Goal: Task Accomplishment & Management: Manage account settings

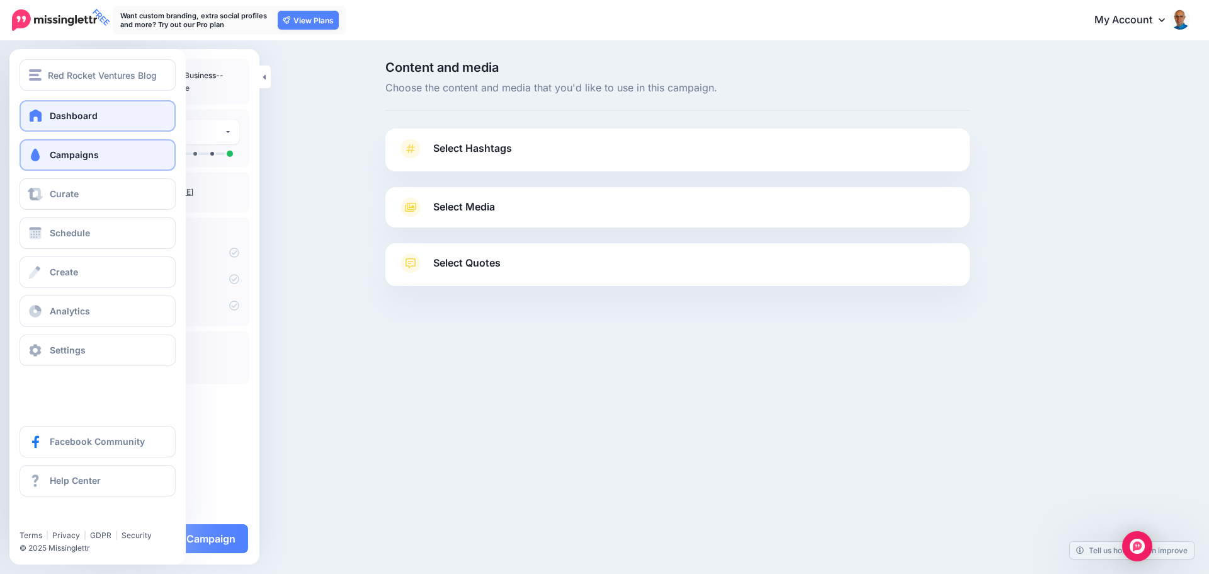
click at [77, 118] on span "Dashboard" at bounding box center [74, 115] width 48 height 11
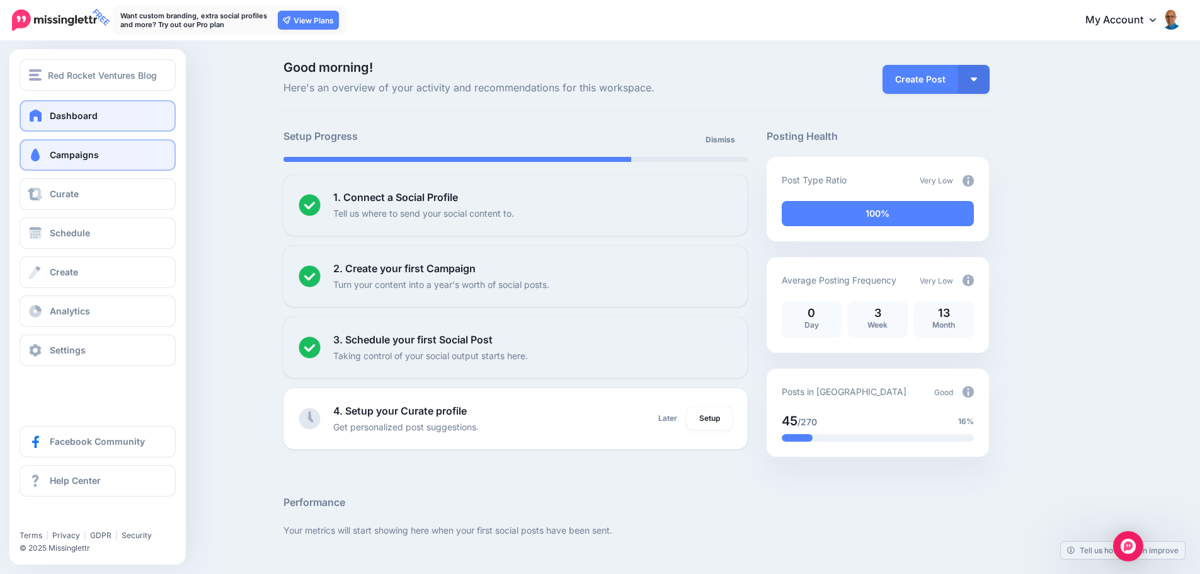
click at [59, 160] on link "Campaigns" at bounding box center [98, 154] width 156 height 31
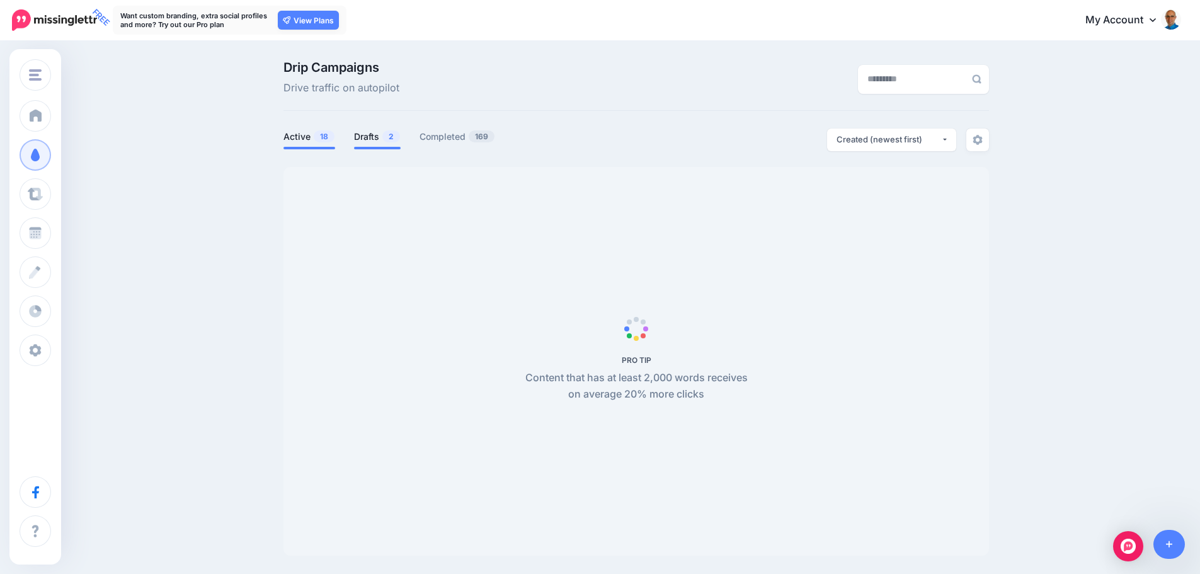
click at [372, 142] on link "Drafts 2" at bounding box center [377, 136] width 47 height 15
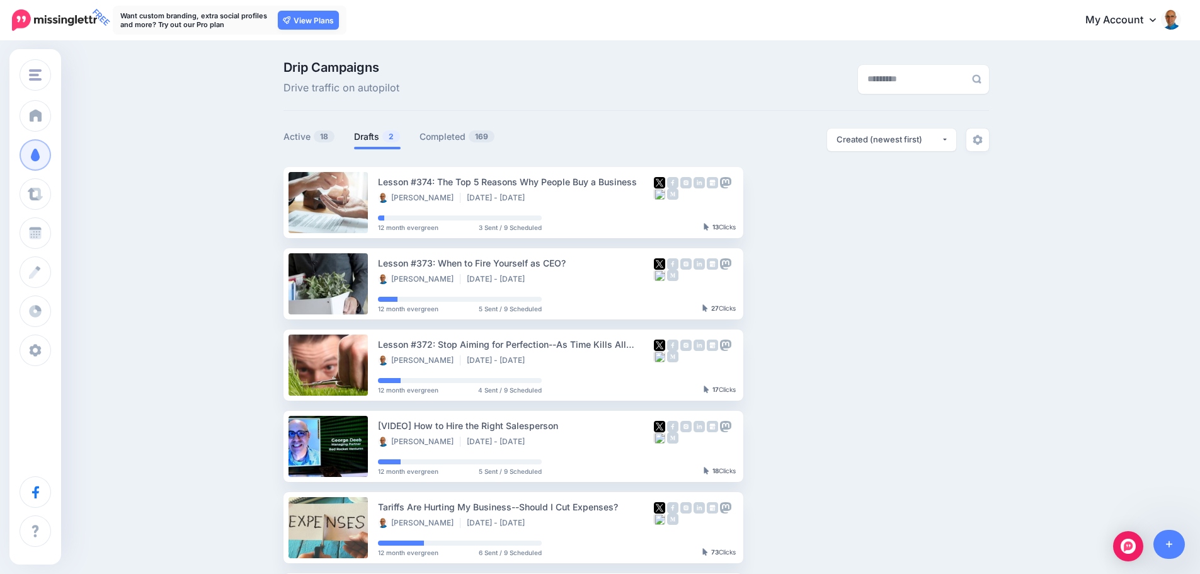
click at [384, 138] on link "Drafts 2" at bounding box center [377, 136] width 47 height 15
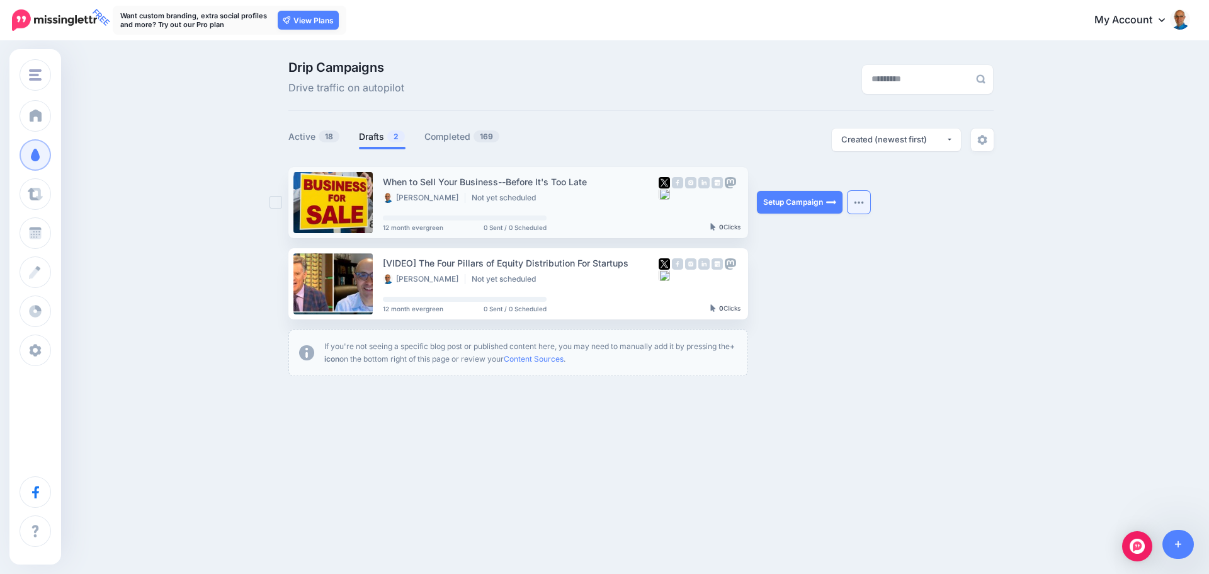
click at [861, 206] on button "button" at bounding box center [859, 202] width 23 height 23
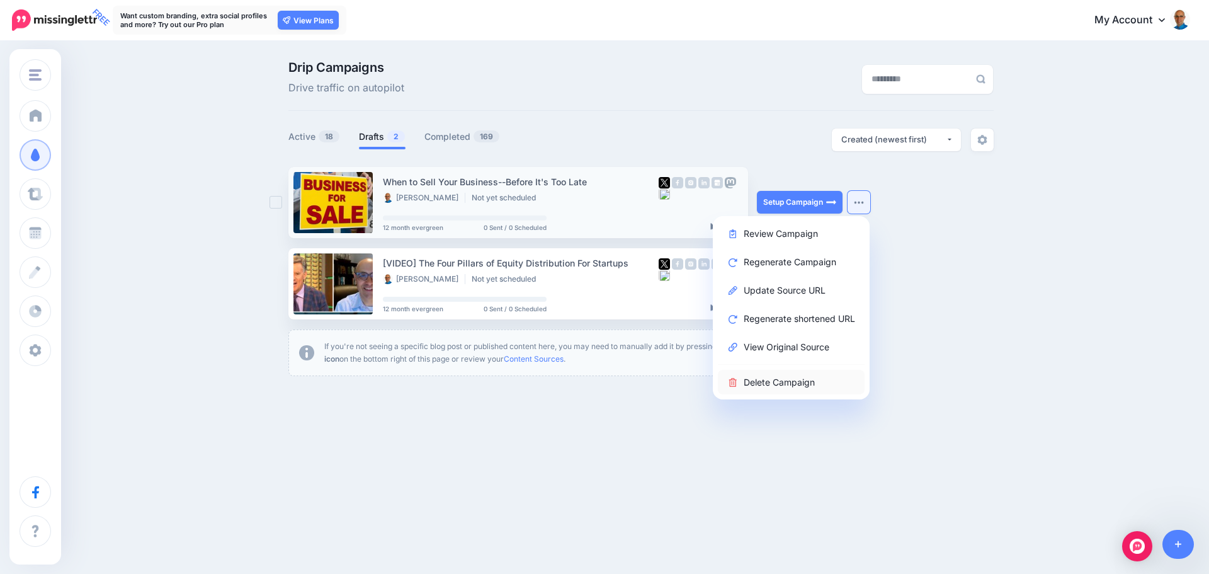
click at [785, 379] on link "Delete Campaign" at bounding box center [791, 382] width 147 height 25
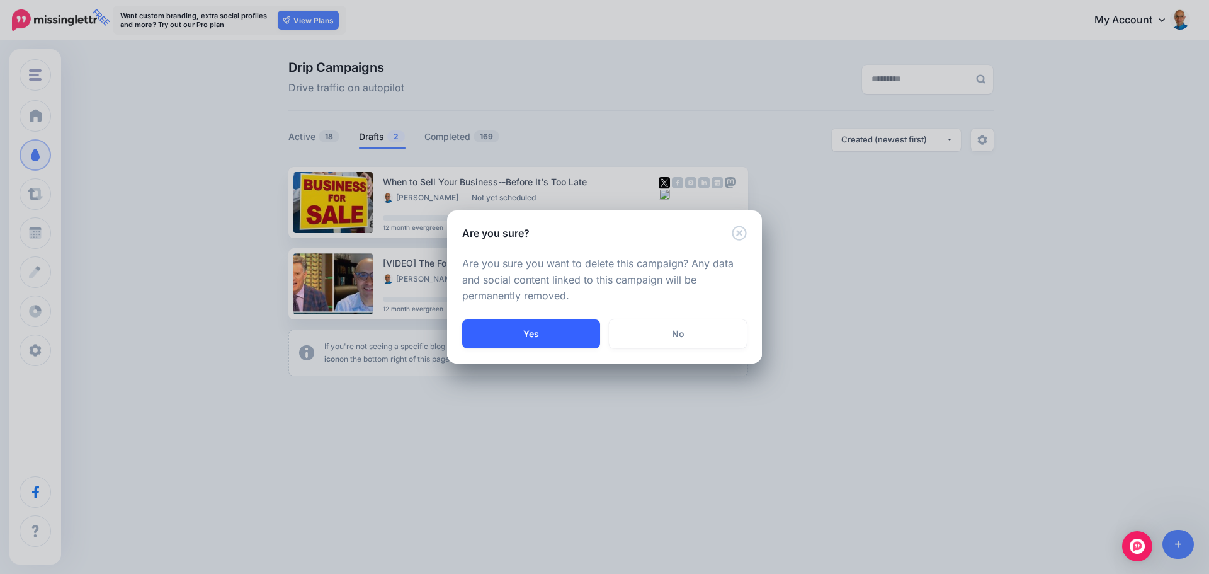
click at [529, 330] on button "Yes" at bounding box center [531, 333] width 138 height 29
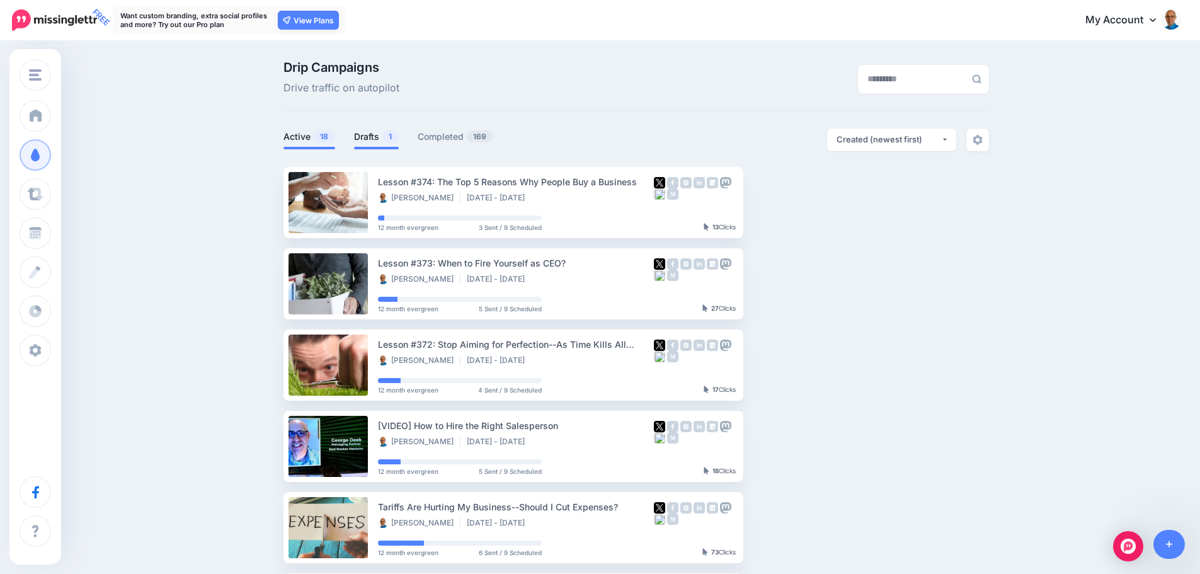
click at [370, 137] on link "Drafts 1" at bounding box center [376, 136] width 45 height 15
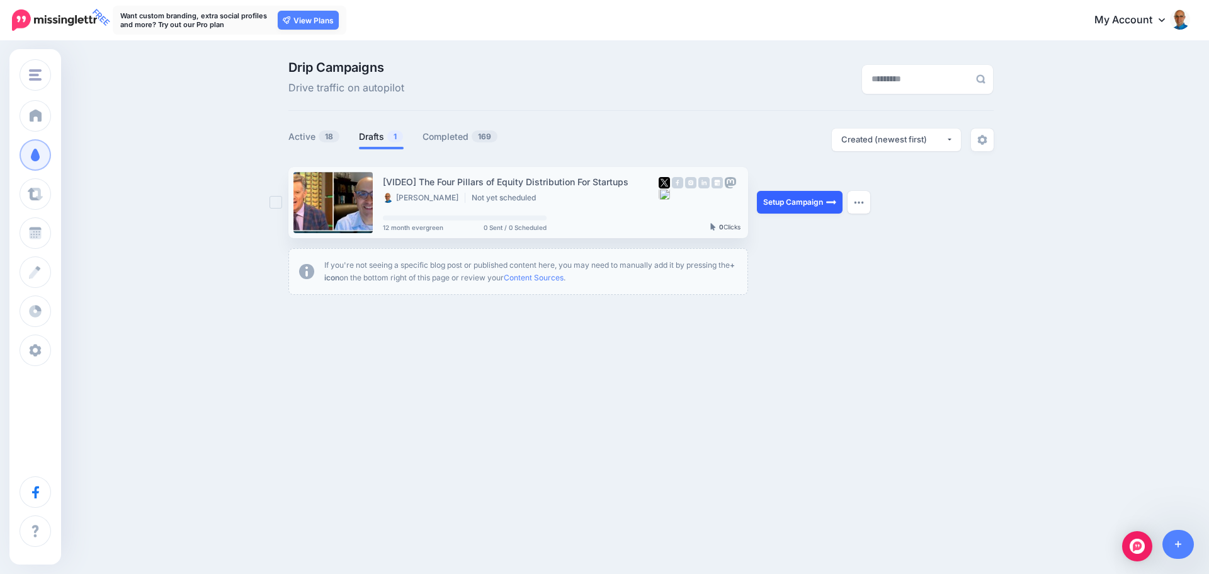
click at [791, 202] on link "Setup Campaign" at bounding box center [800, 202] width 86 height 23
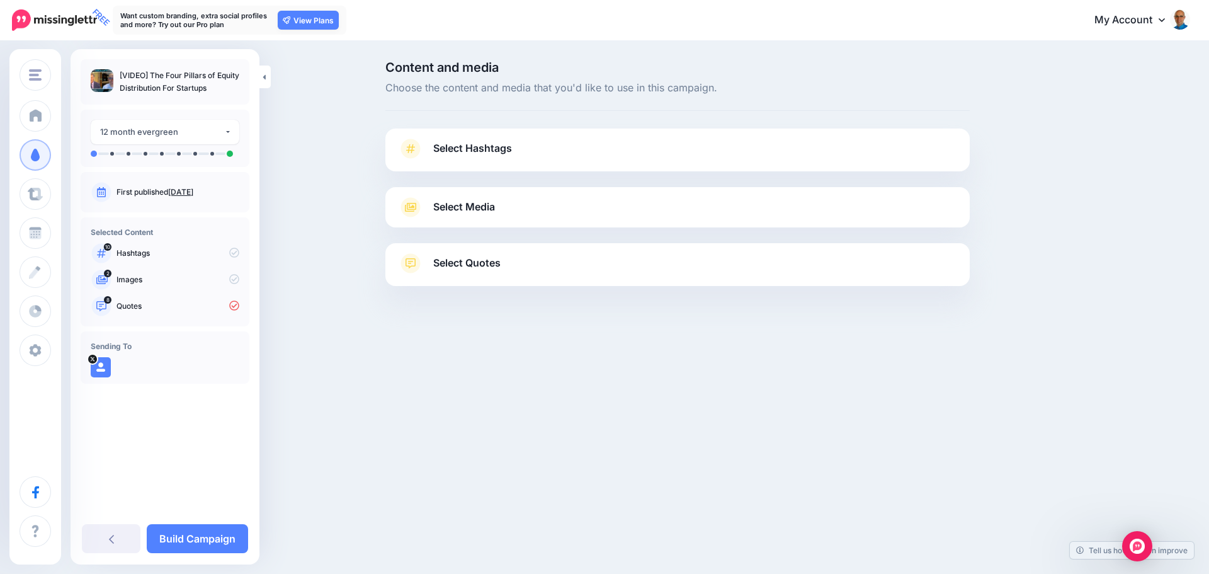
click at [739, 144] on link "Select Hashtags" at bounding box center [677, 155] width 559 height 33
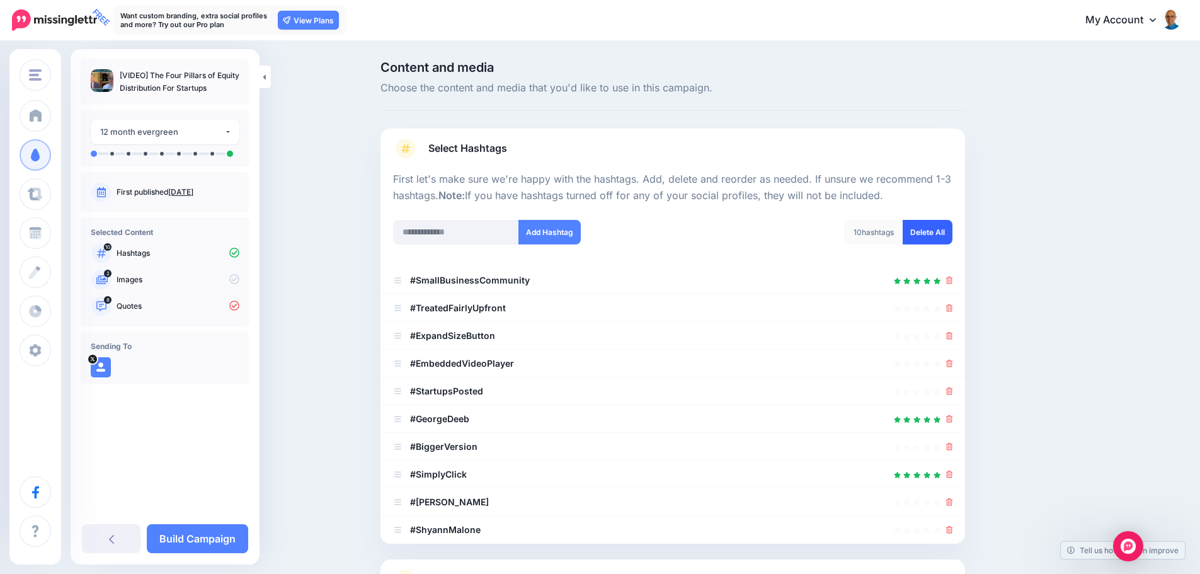
click at [930, 229] on link "Delete All" at bounding box center [928, 232] width 50 height 25
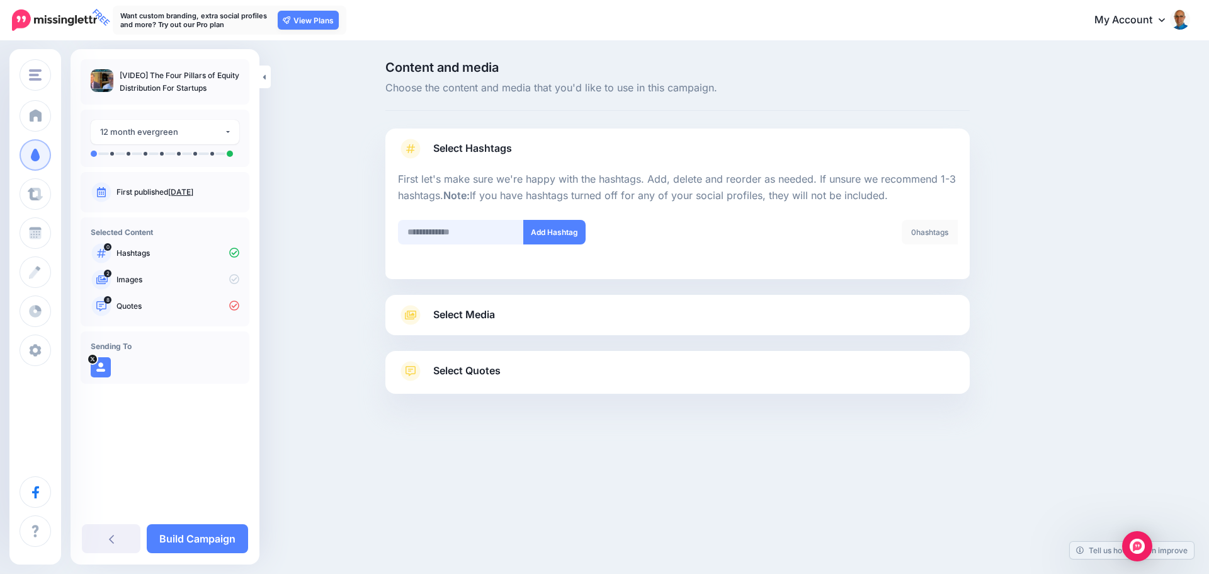
click at [448, 227] on input "text" at bounding box center [461, 232] width 126 height 25
type input "********"
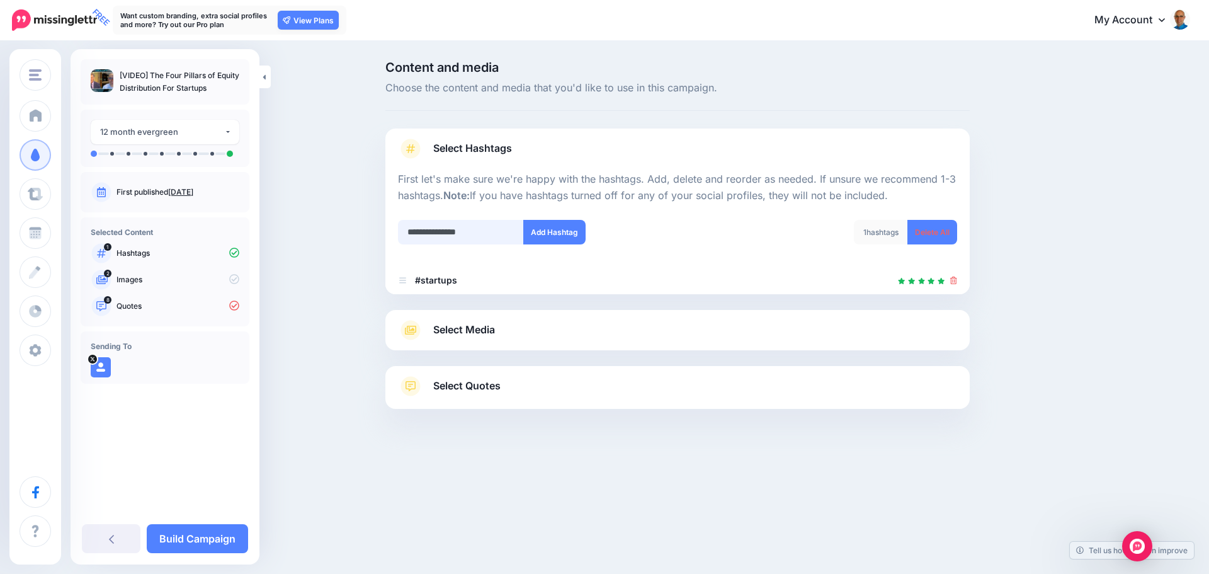
type input "**********"
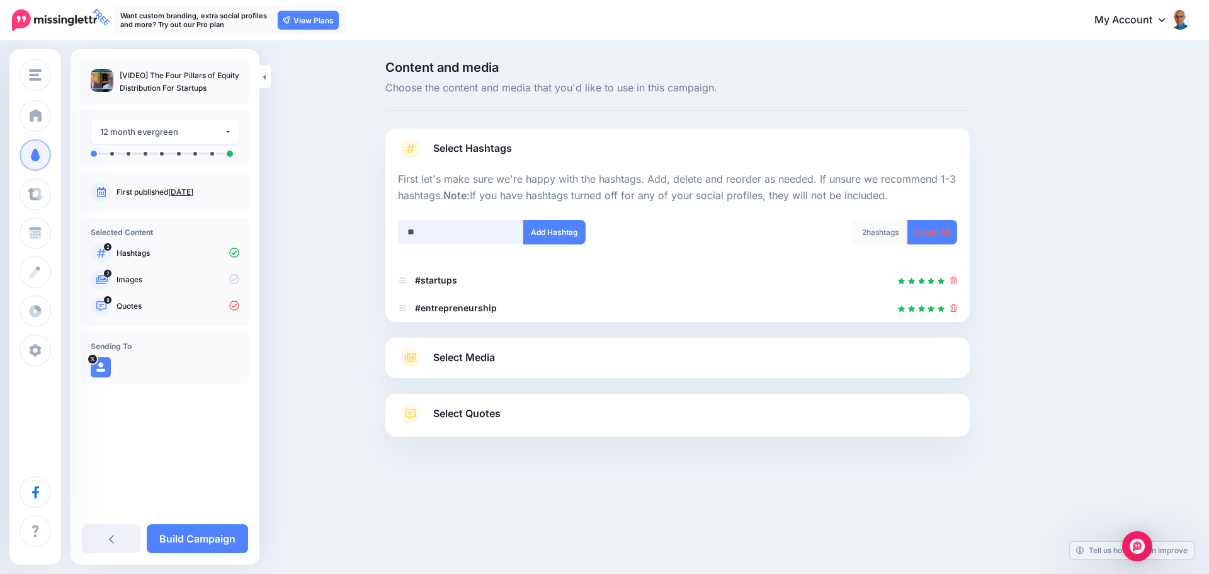
type input "*"
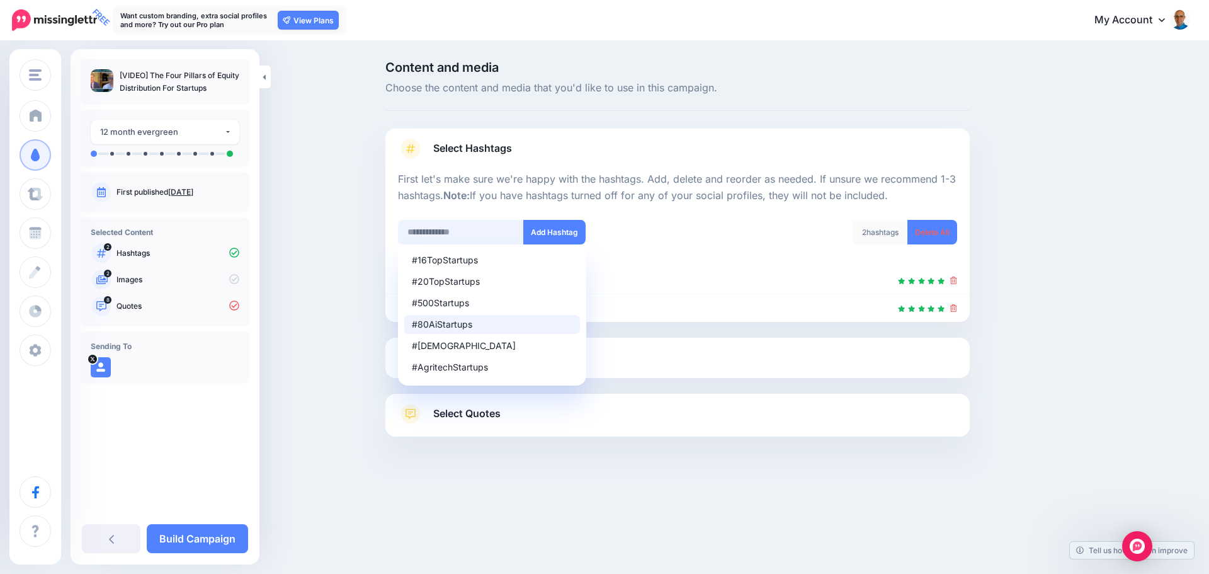
click at [435, 227] on input "text" at bounding box center [461, 232] width 126 height 25
type input "**"
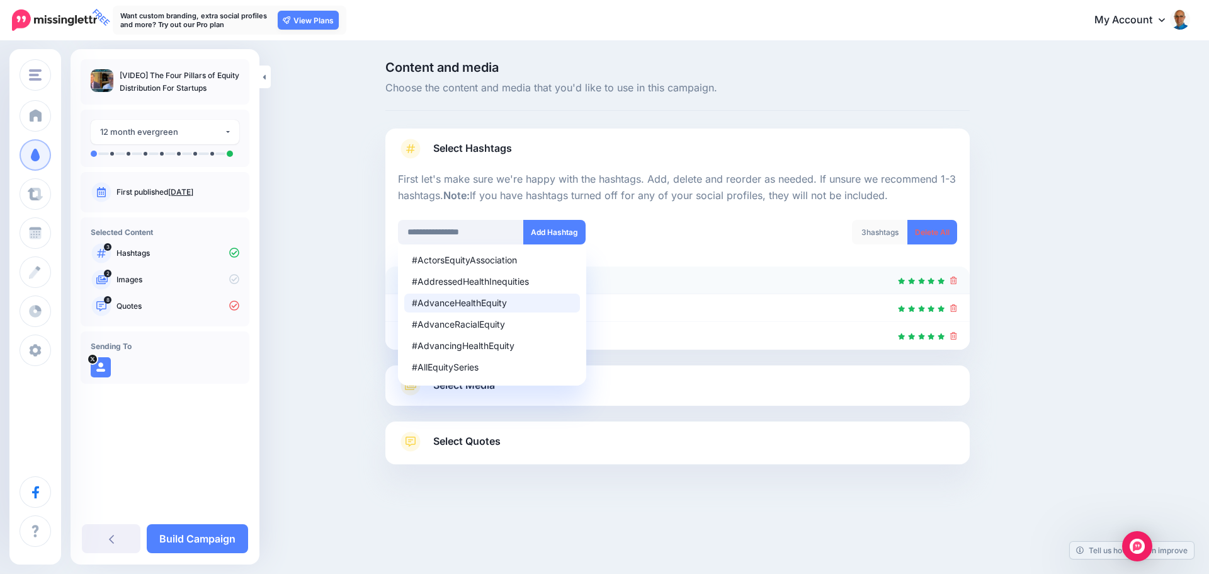
click at [738, 287] on div at bounding box center [677, 280] width 559 height 15
drag, startPoint x: 501, startPoint y: 231, endPoint x: 374, endPoint y: 214, distance: 127.7
click at [374, 214] on div "**********" at bounding box center [604, 294] width 1209 height 504
type input "**********"
click at [550, 231] on button "Add Hashtag" at bounding box center [554, 232] width 62 height 25
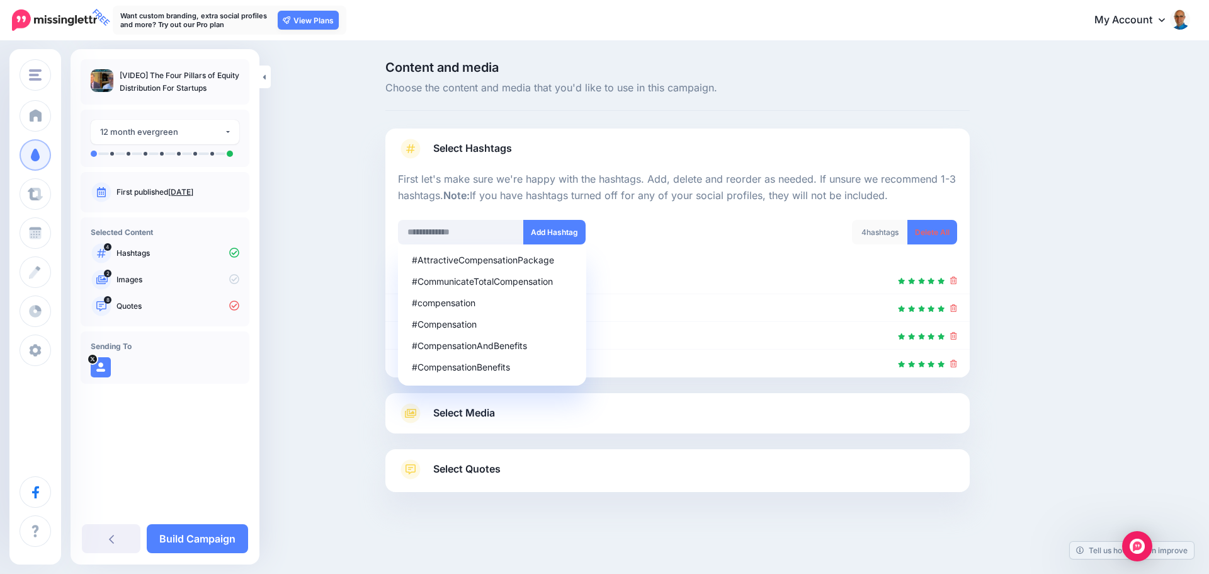
click at [559, 406] on link "Select Media" at bounding box center [677, 413] width 559 height 20
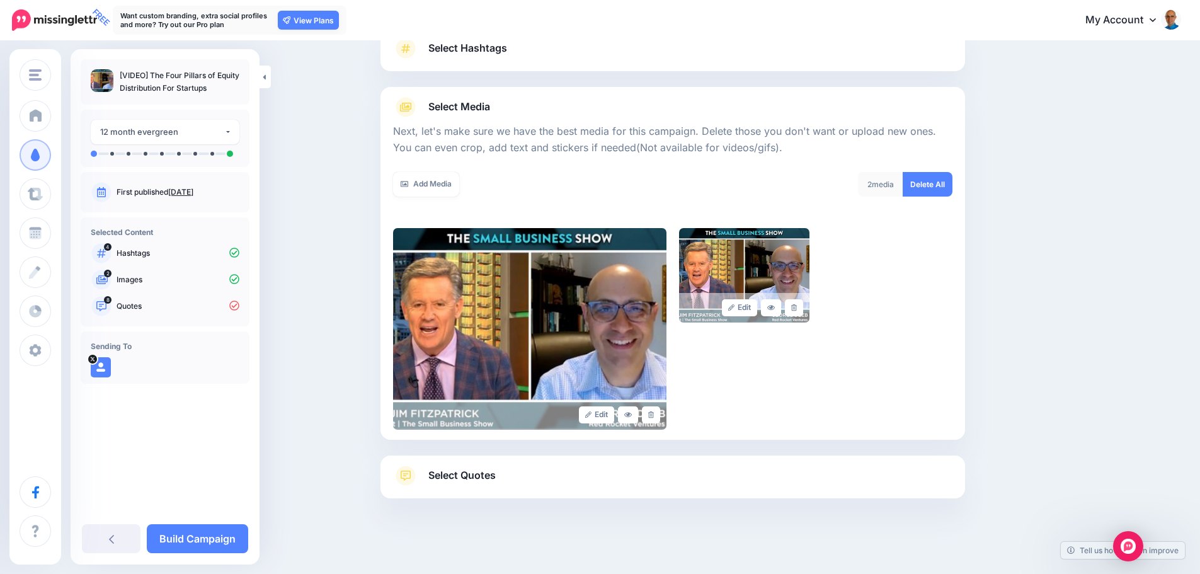
scroll to position [106, 0]
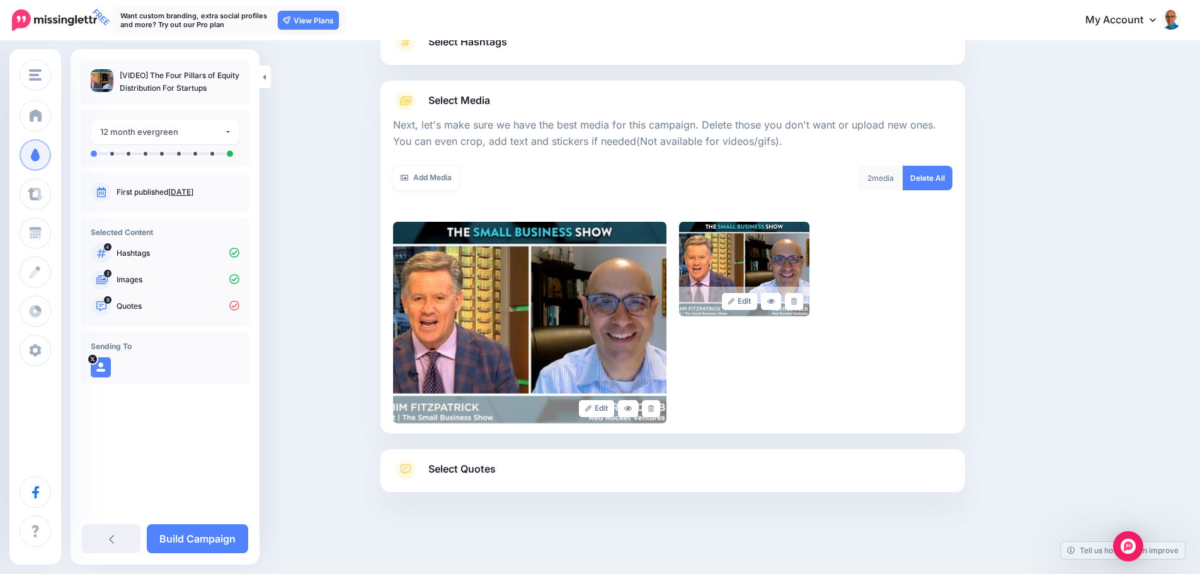
click at [468, 468] on span "Select Quotes" at bounding box center [461, 468] width 67 height 17
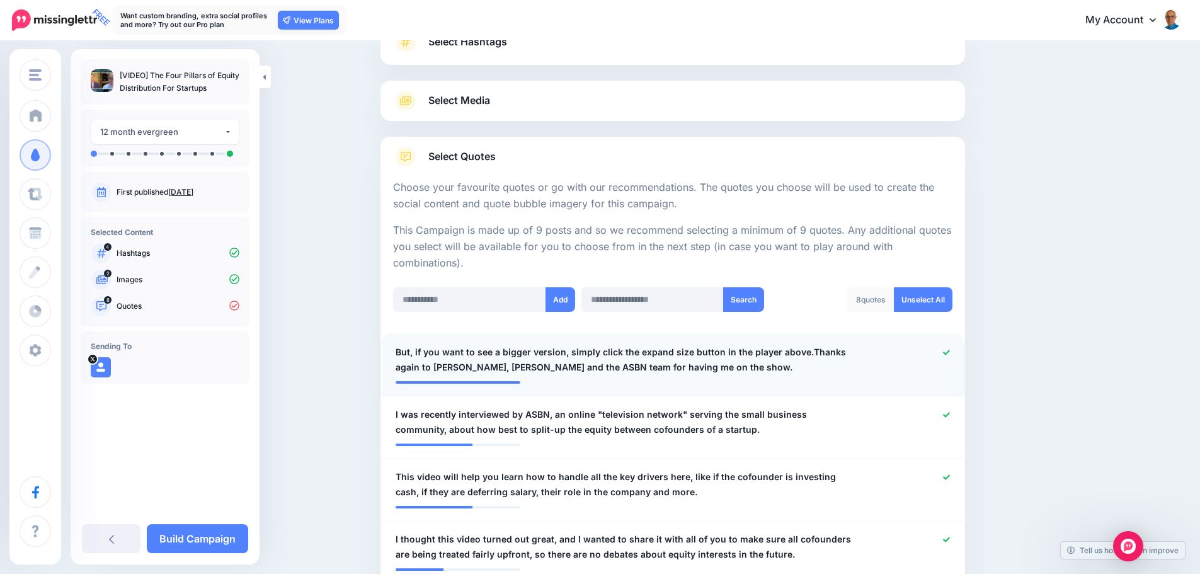
click at [941, 351] on div at bounding box center [912, 360] width 96 height 30
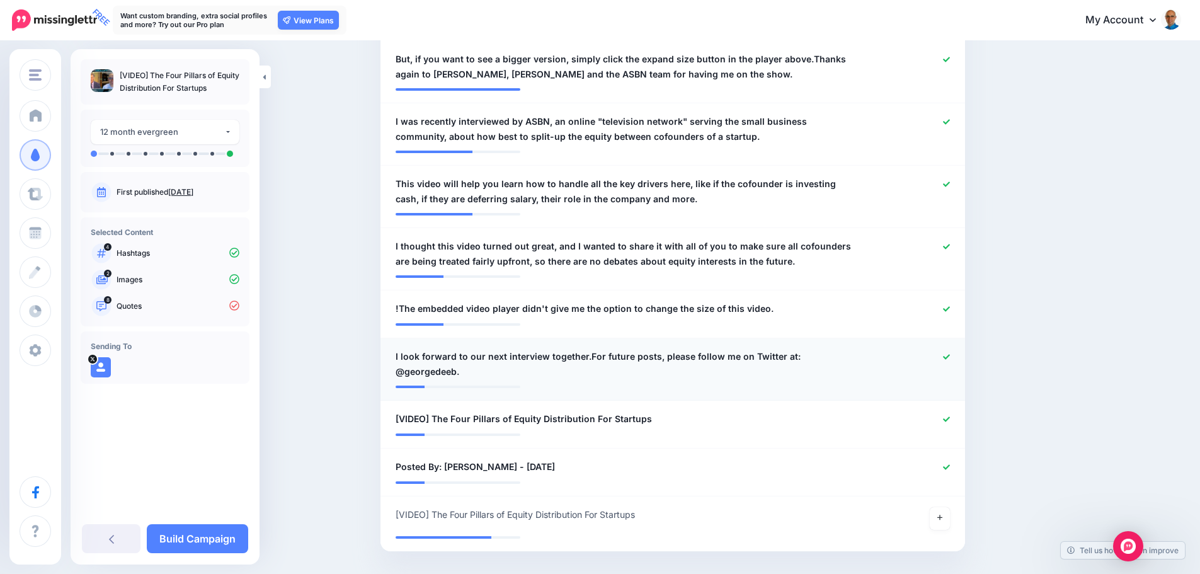
scroll to position [444, 0]
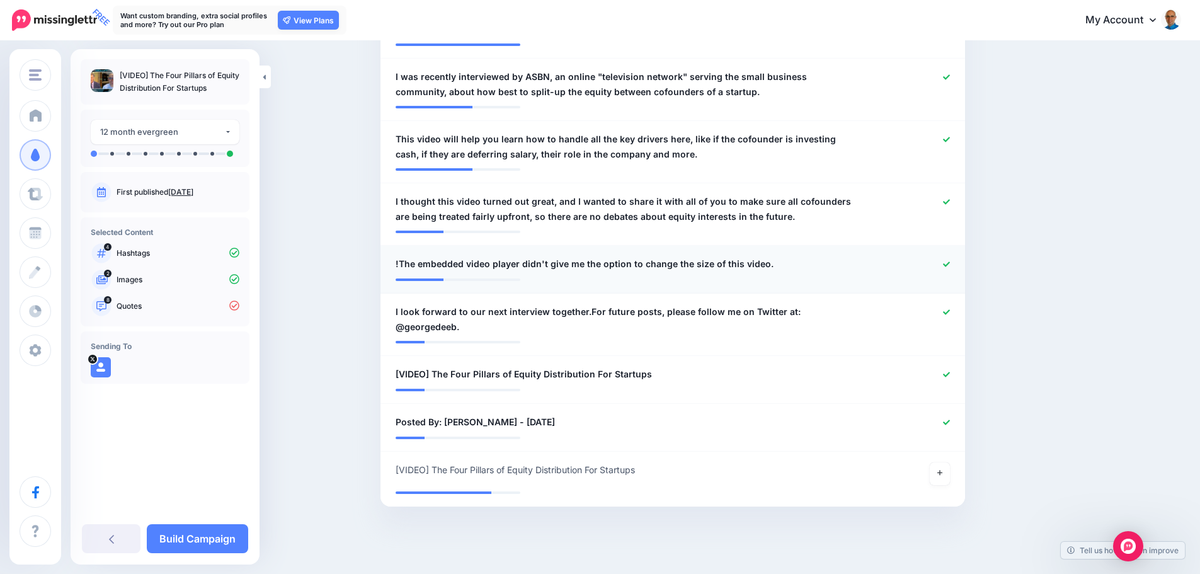
click at [944, 265] on div at bounding box center [912, 264] width 96 height 16
click at [950, 313] on icon at bounding box center [946, 311] width 7 height 5
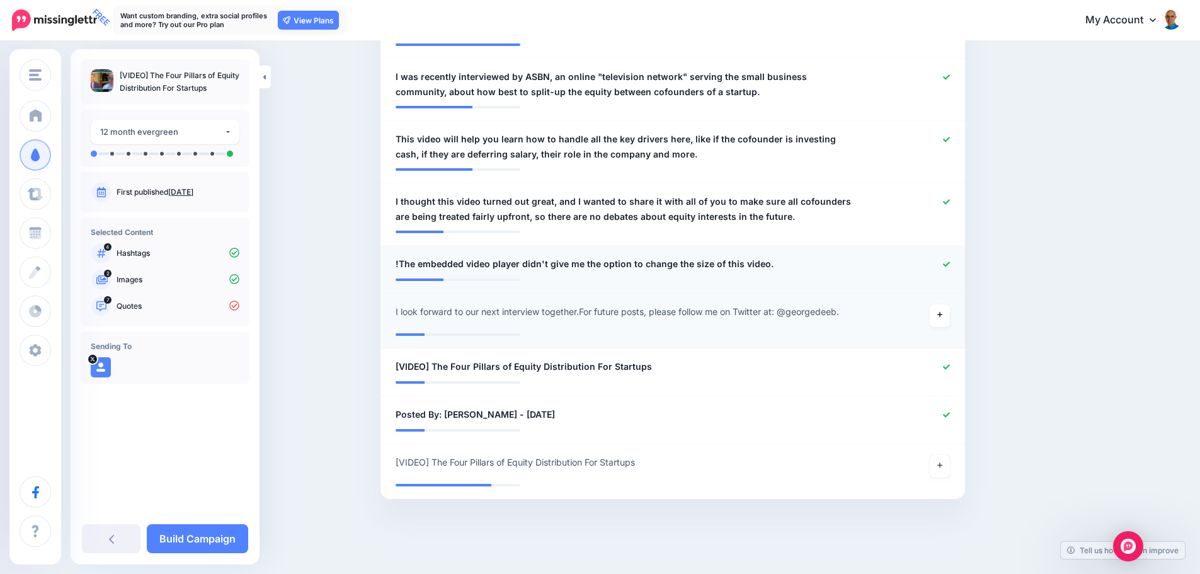
click at [950, 266] on icon at bounding box center [946, 264] width 7 height 7
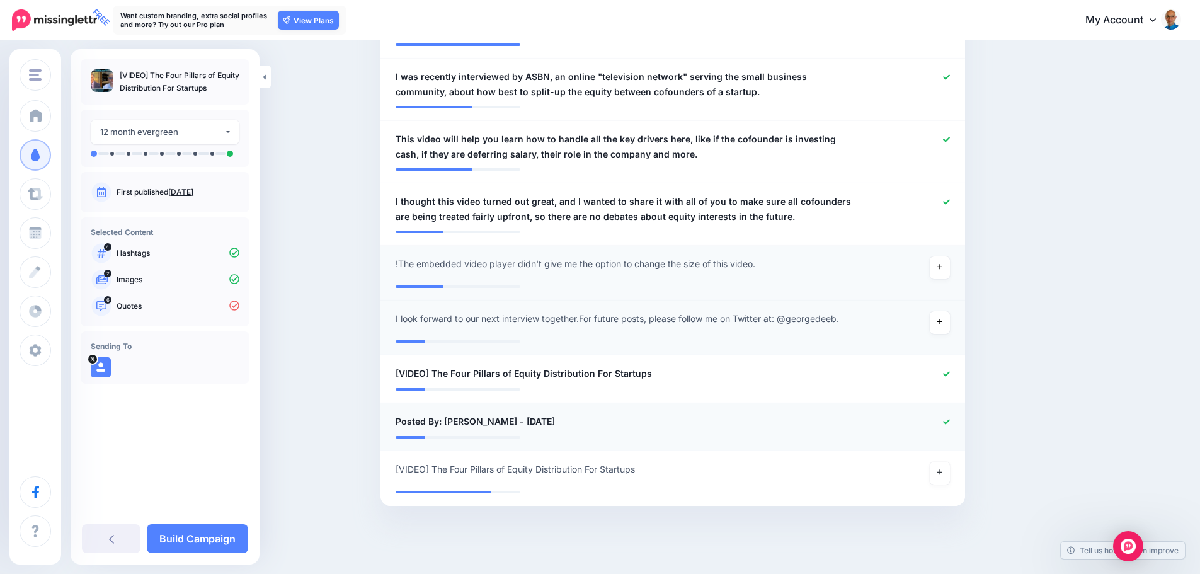
click at [957, 421] on div at bounding box center [912, 422] width 96 height 16
click at [950, 423] on icon at bounding box center [946, 421] width 7 height 5
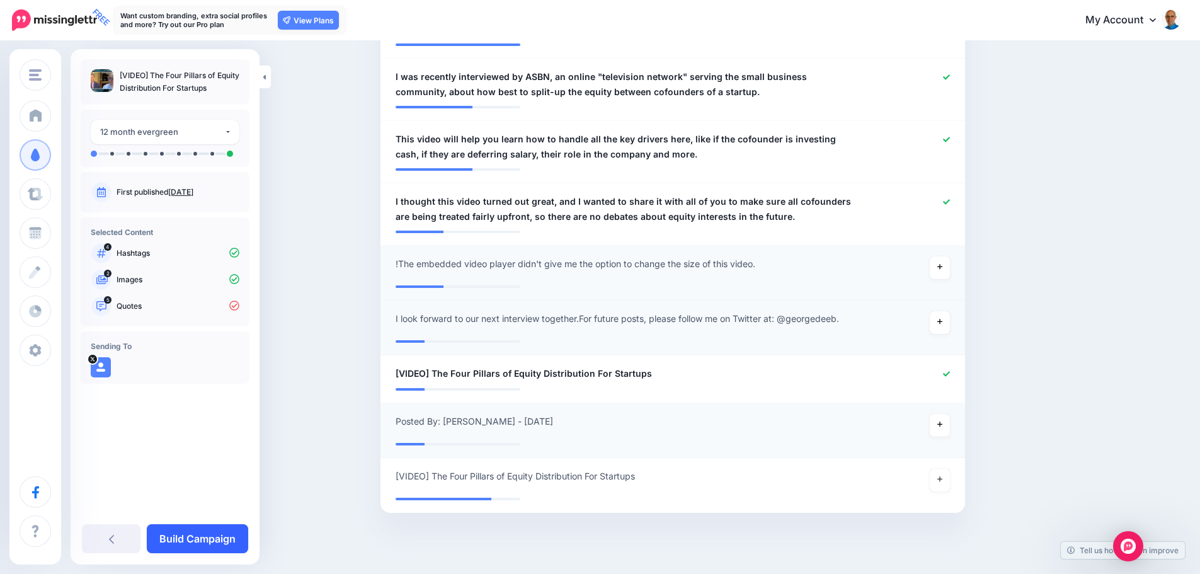
click at [205, 541] on link "Build Campaign" at bounding box center [197, 538] width 101 height 29
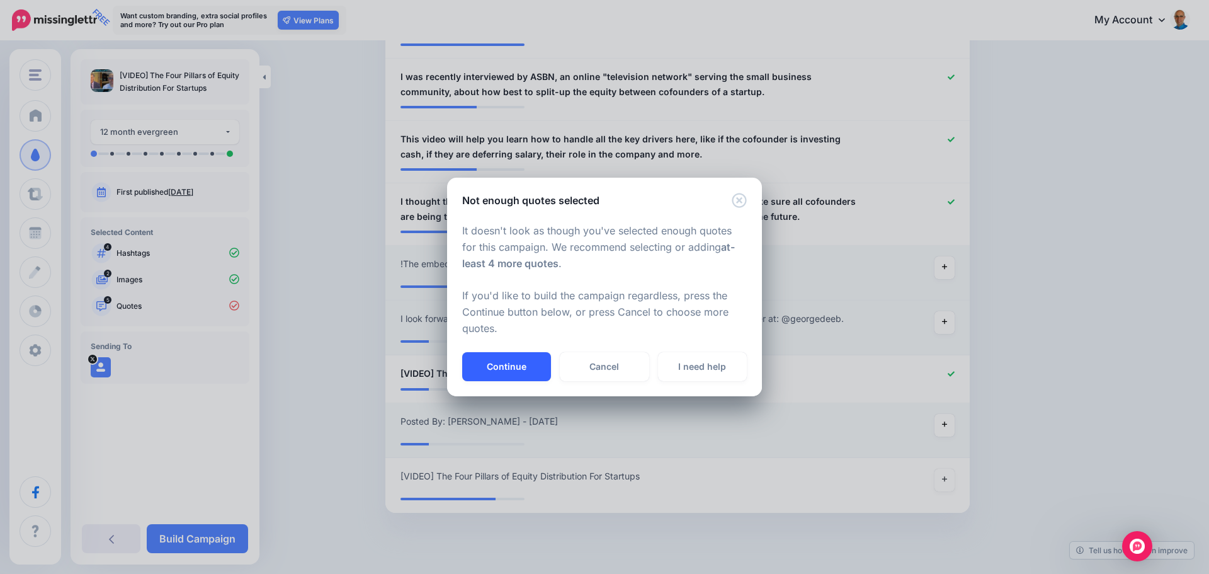
click at [512, 353] on button "Continue" at bounding box center [506, 366] width 89 height 29
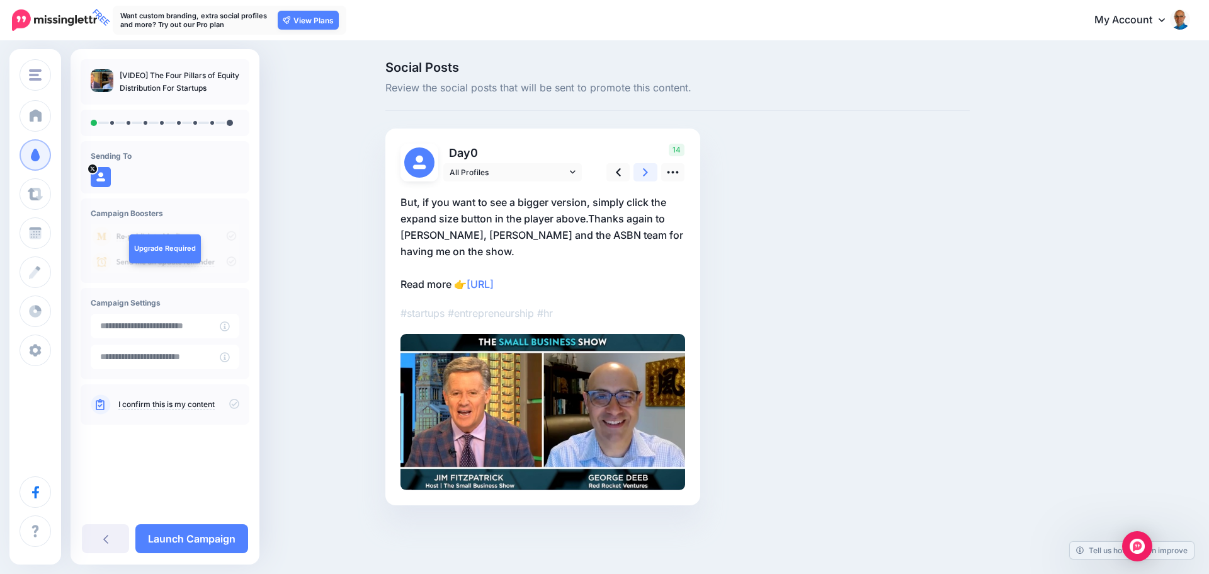
click at [647, 172] on icon at bounding box center [645, 172] width 5 height 8
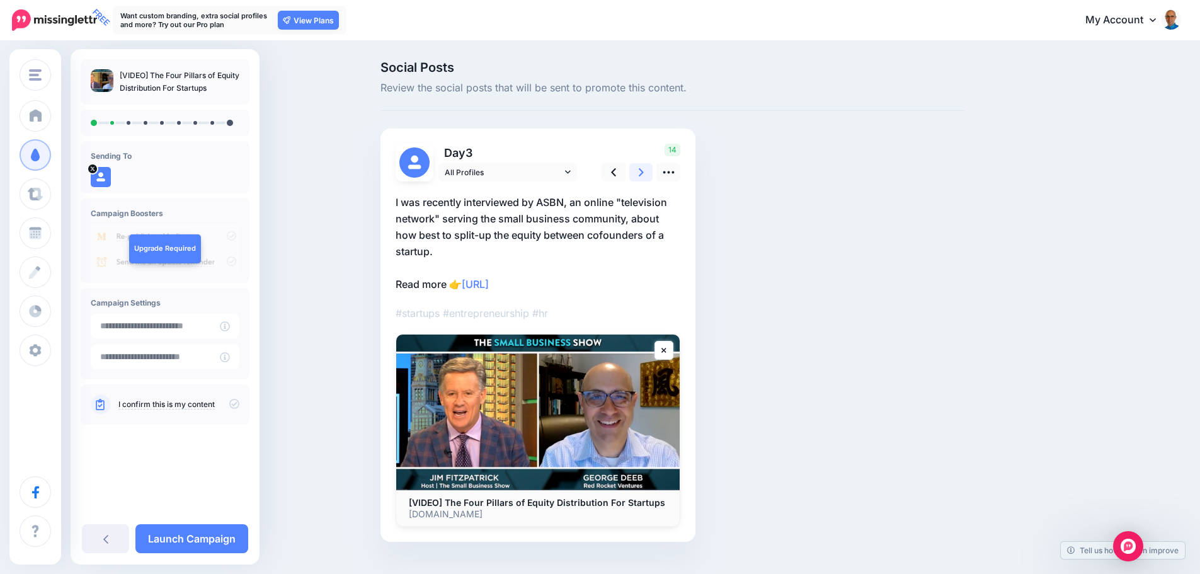
click at [650, 176] on link at bounding box center [641, 172] width 24 height 18
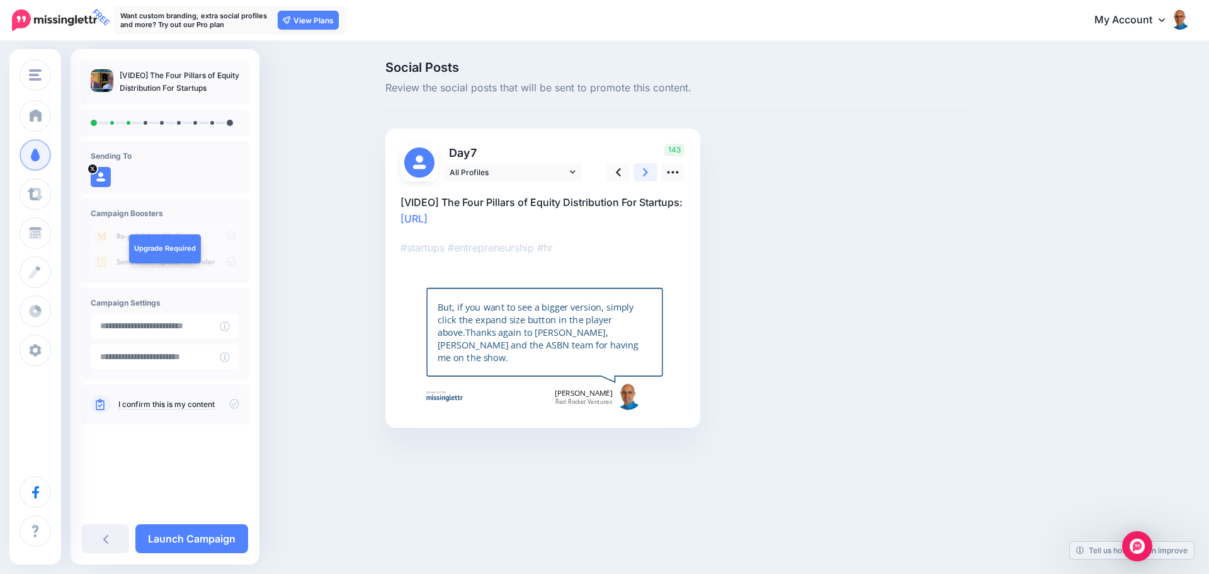
click at [650, 176] on link at bounding box center [646, 172] width 24 height 18
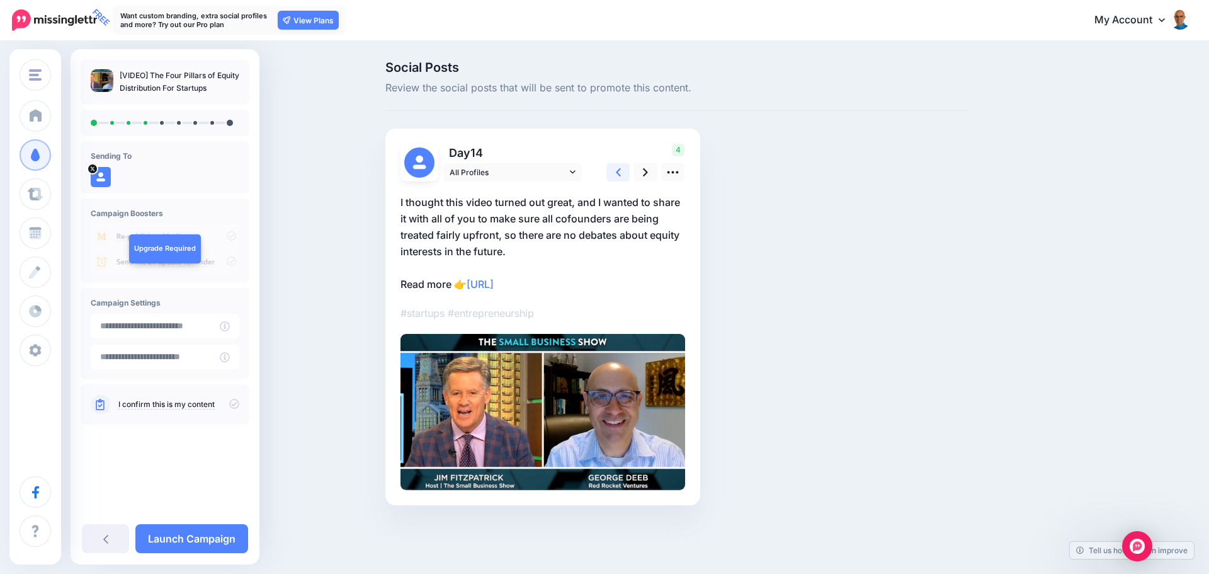
click at [622, 173] on link at bounding box center [619, 172] width 24 height 18
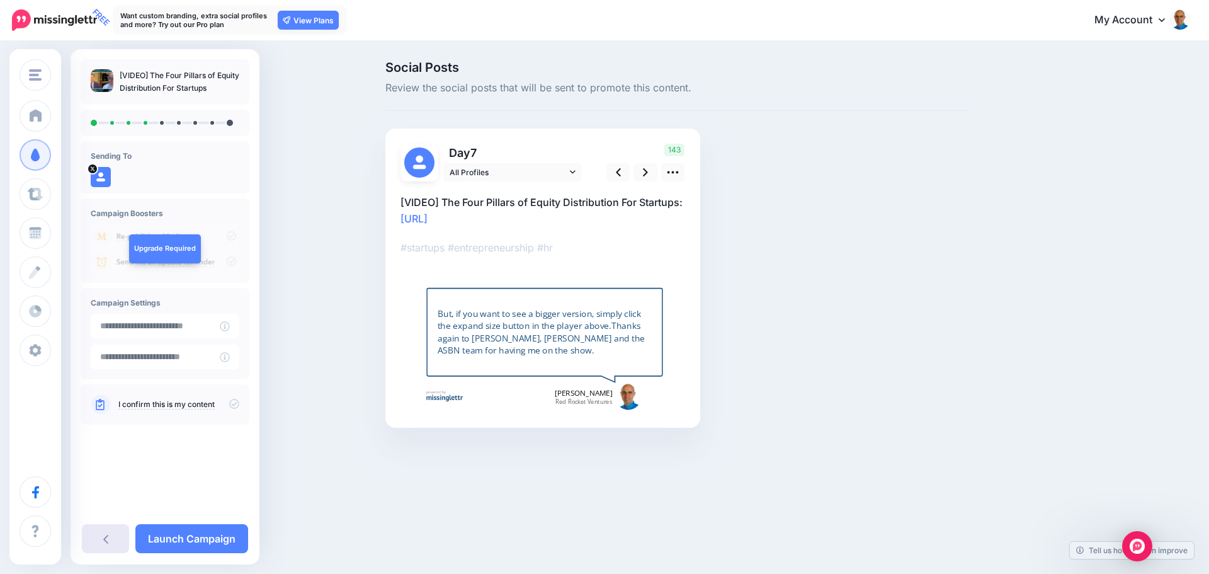
click at [108, 540] on icon at bounding box center [105, 538] width 5 height 10
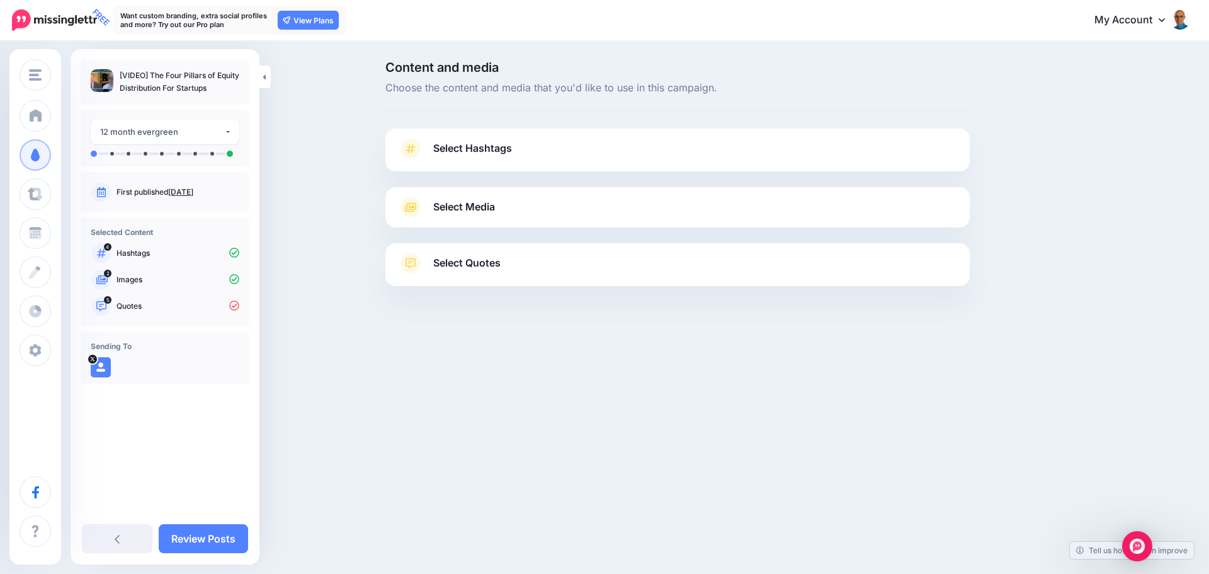
click at [473, 267] on span "Select Quotes" at bounding box center [466, 262] width 67 height 17
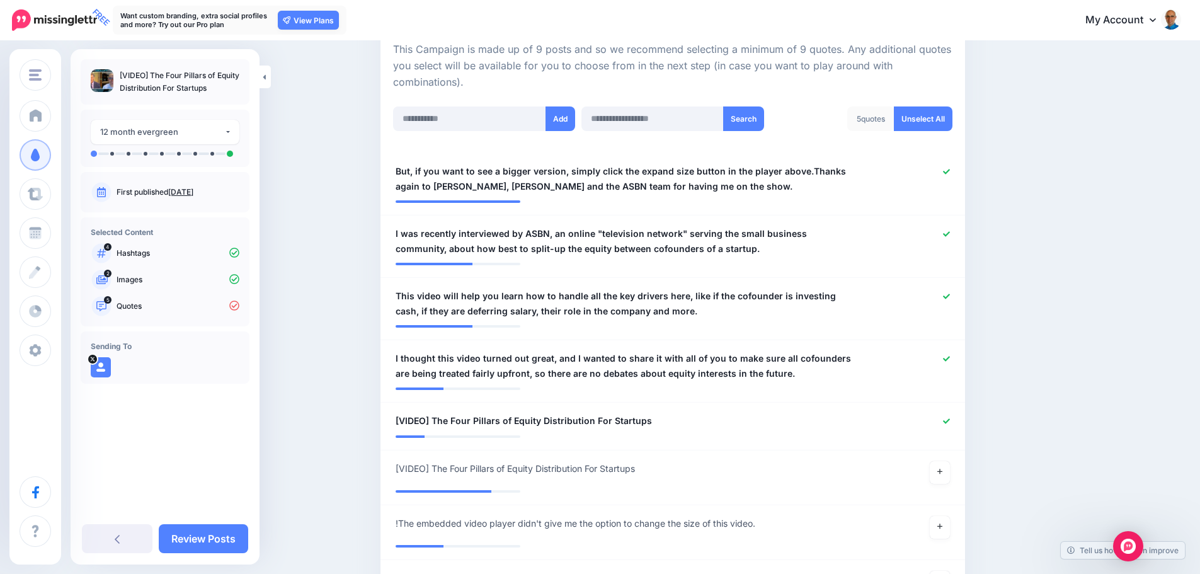
scroll to position [315, 0]
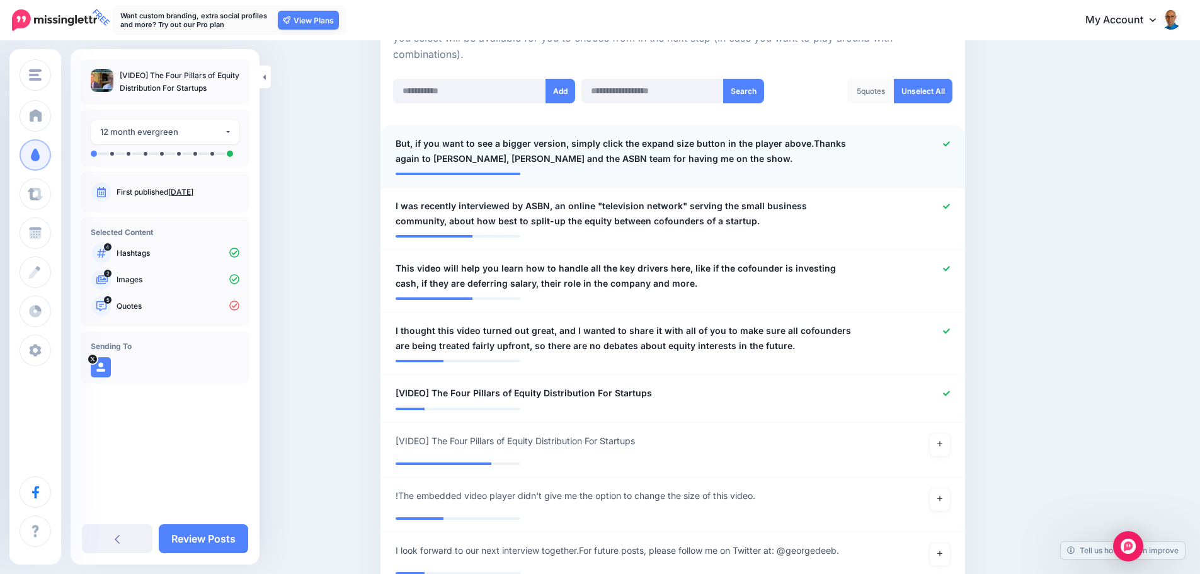
click at [950, 142] on icon at bounding box center [946, 143] width 7 height 7
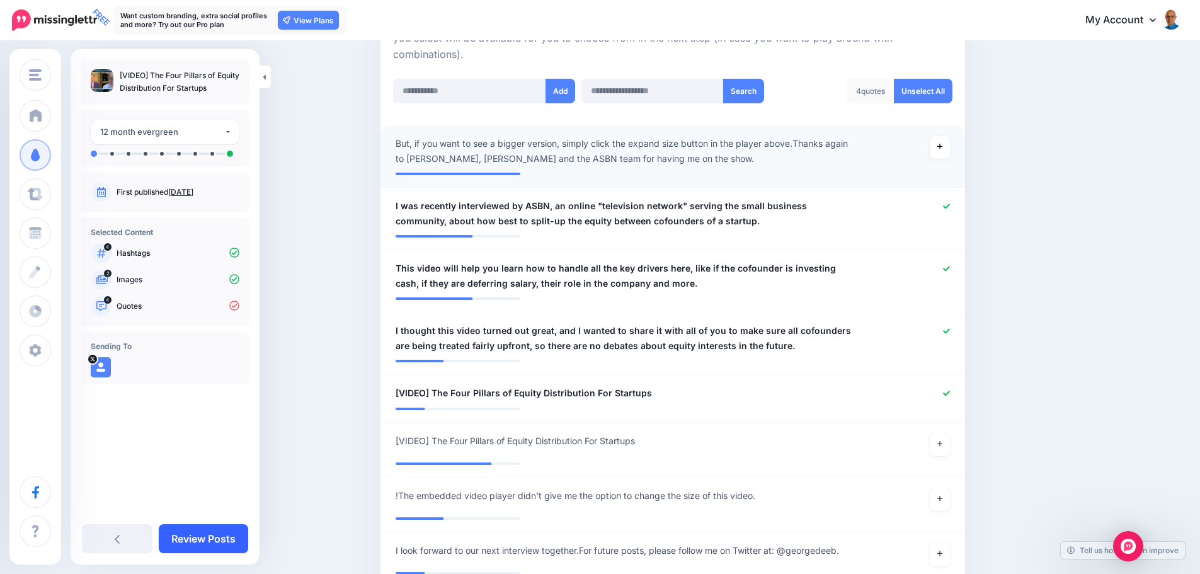
click at [206, 540] on link "Review Posts" at bounding box center [203, 538] width 89 height 29
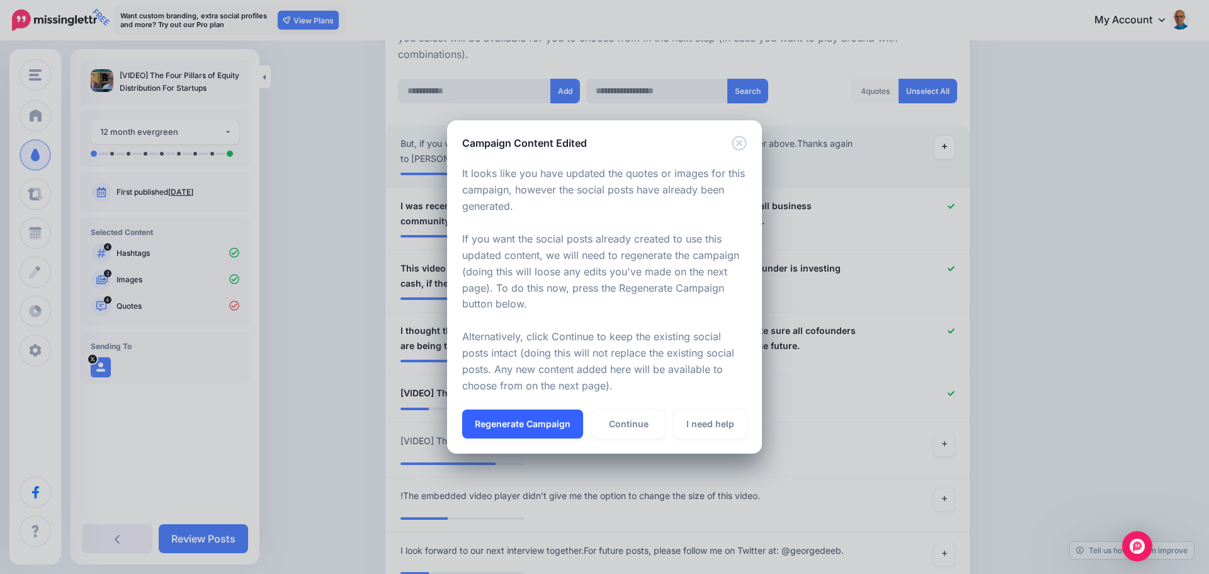
click at [526, 423] on button "Regenerate Campaign" at bounding box center [522, 423] width 121 height 29
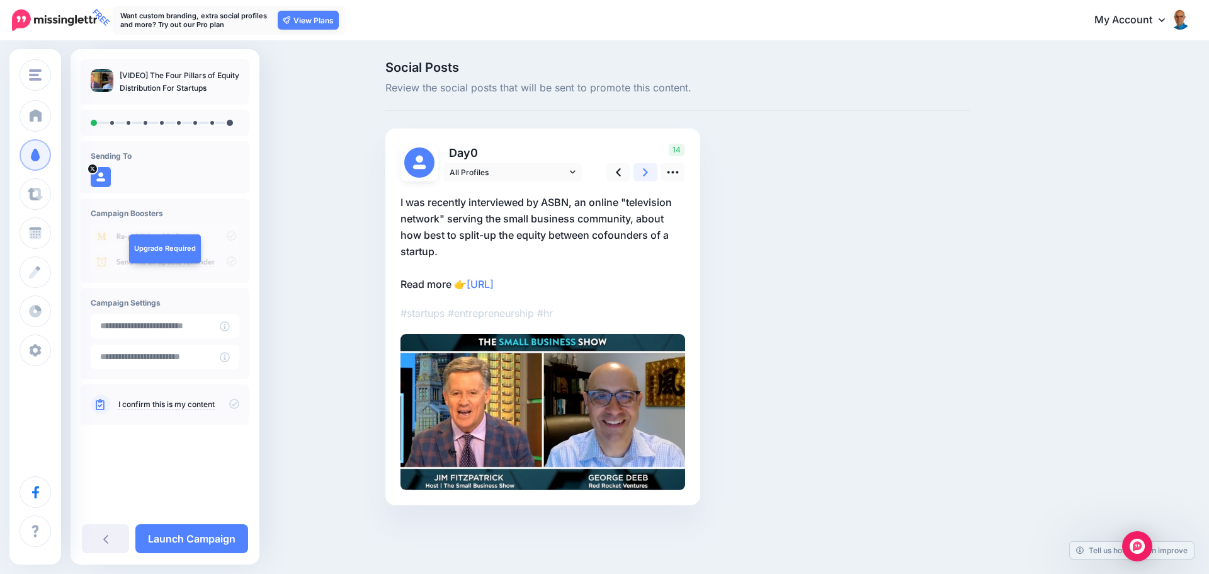
click at [646, 171] on icon at bounding box center [645, 172] width 5 height 8
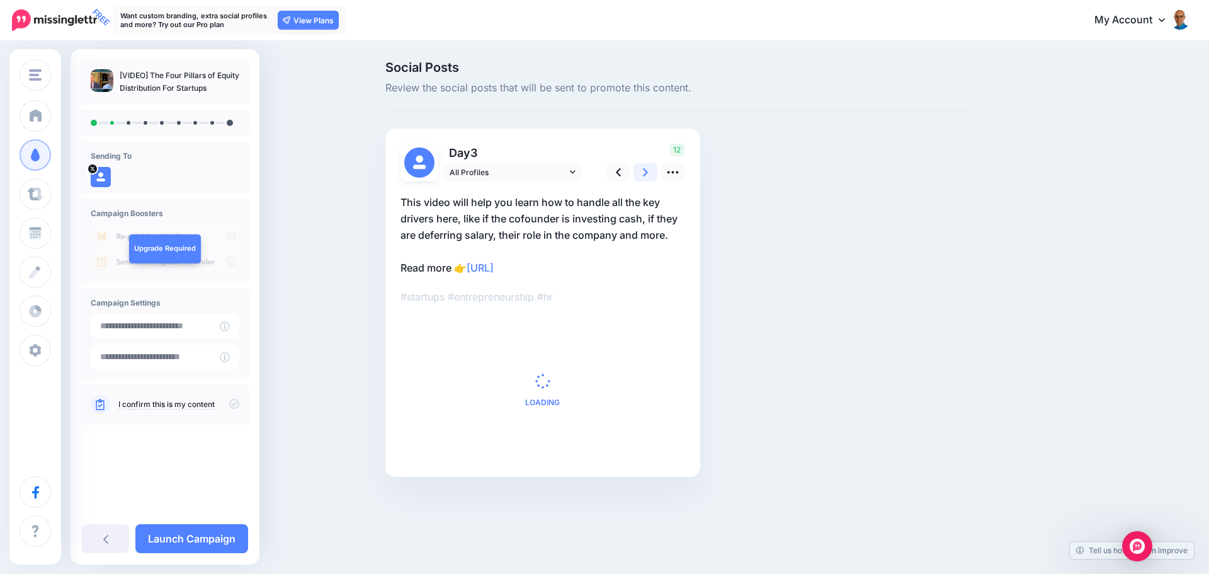
click at [646, 171] on icon at bounding box center [645, 172] width 5 height 8
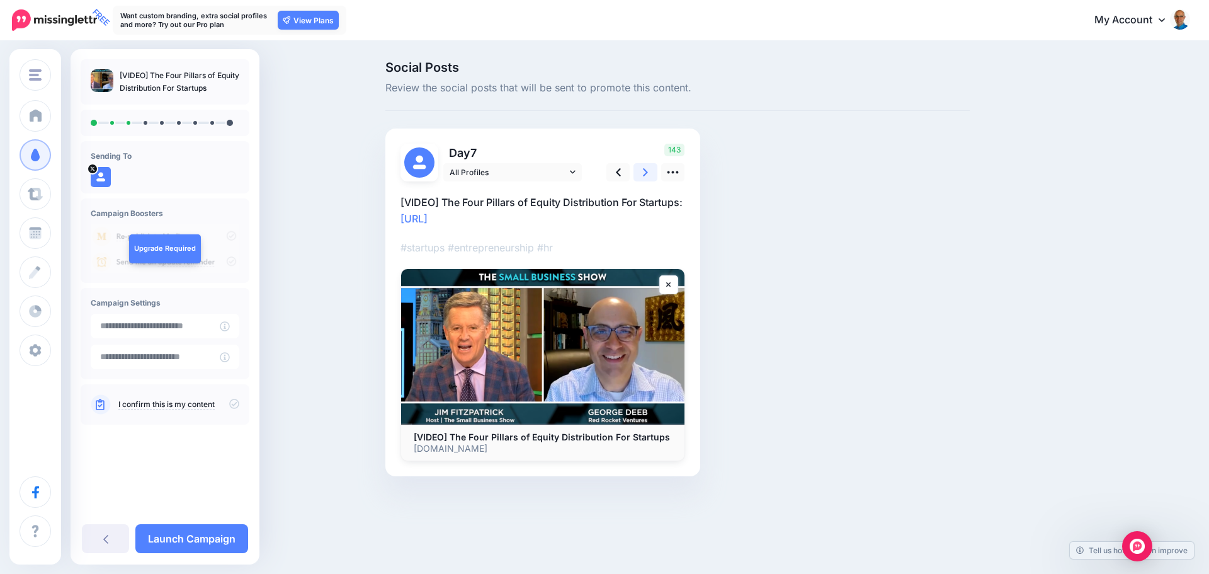
click at [646, 171] on icon at bounding box center [645, 172] width 5 height 8
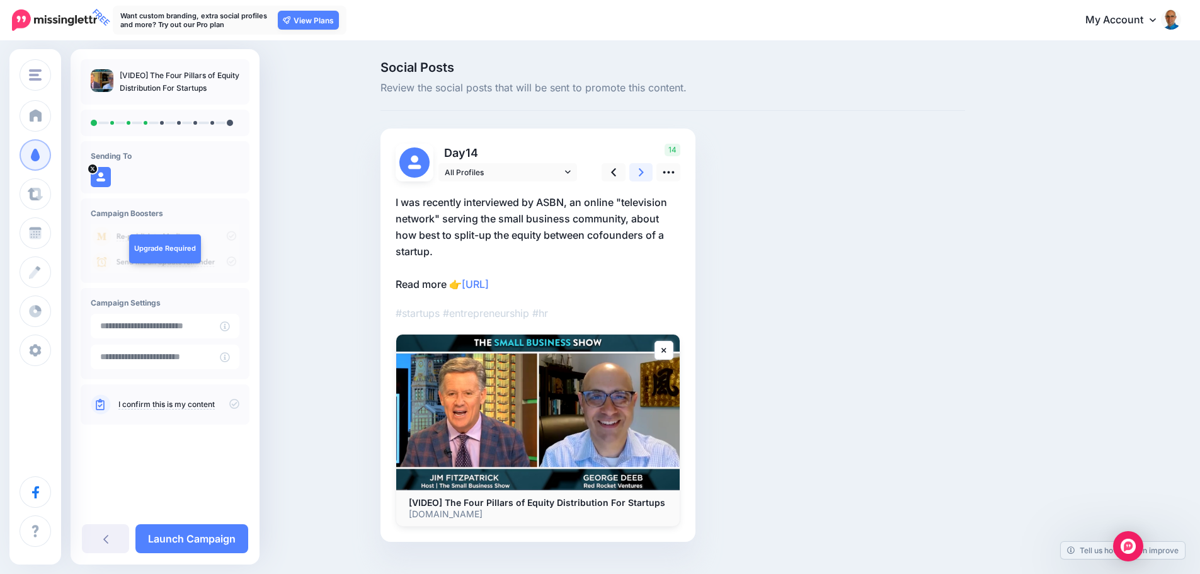
click at [644, 171] on icon at bounding box center [641, 172] width 5 height 8
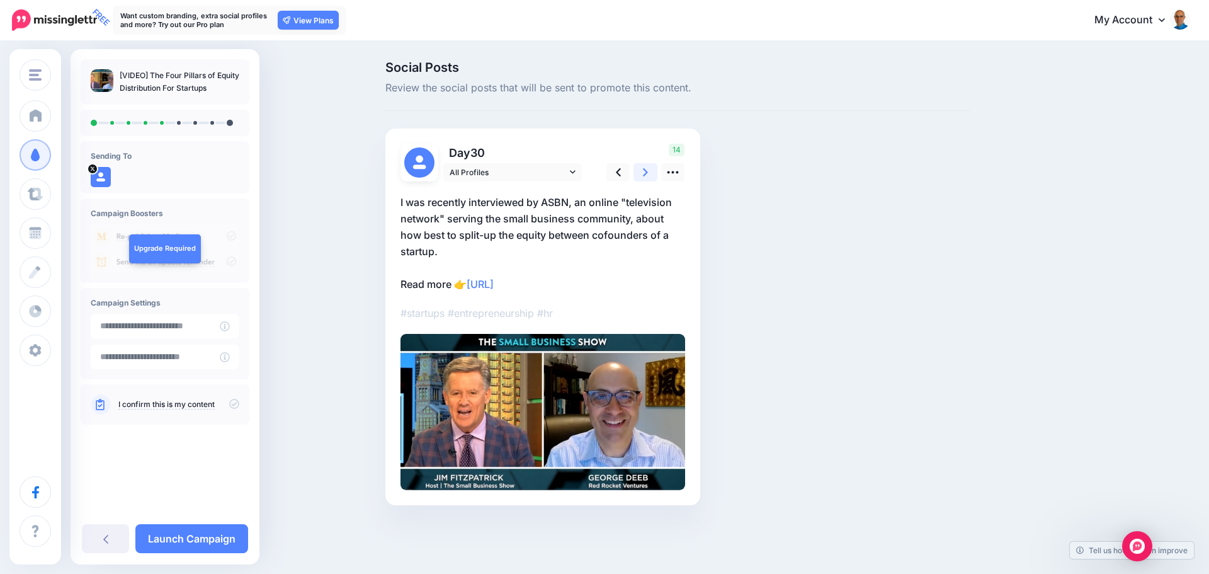
click at [646, 171] on icon at bounding box center [645, 172] width 5 height 8
click at [649, 174] on link at bounding box center [646, 172] width 24 height 18
click at [647, 174] on icon at bounding box center [645, 172] width 5 height 13
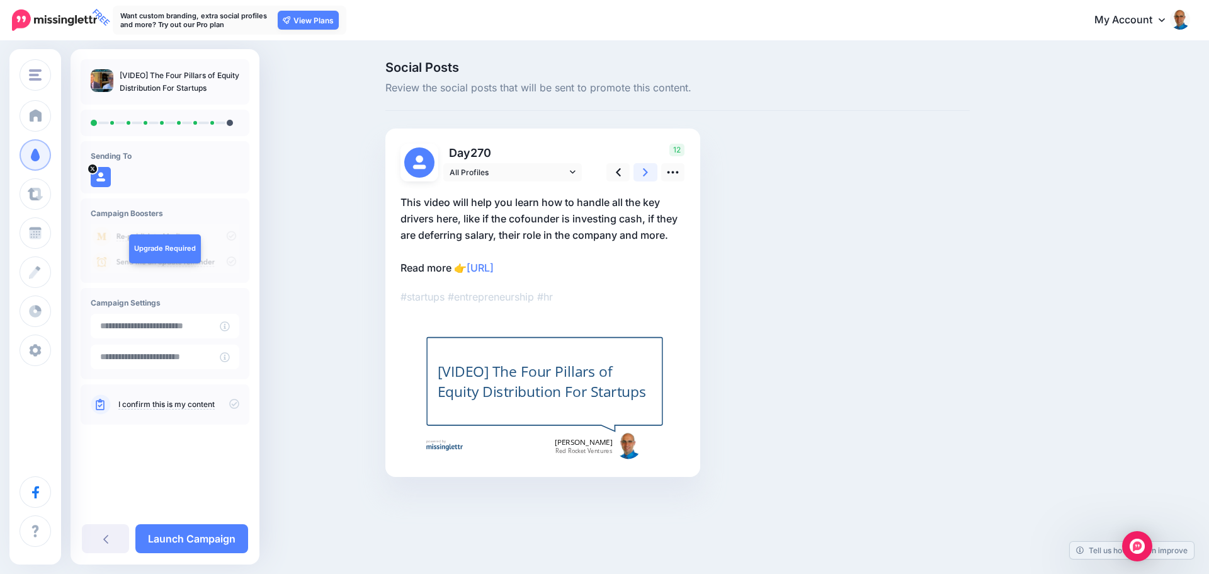
click at [647, 174] on icon at bounding box center [645, 172] width 5 height 13
click at [194, 535] on link "Launch Campaign" at bounding box center [191, 538] width 113 height 29
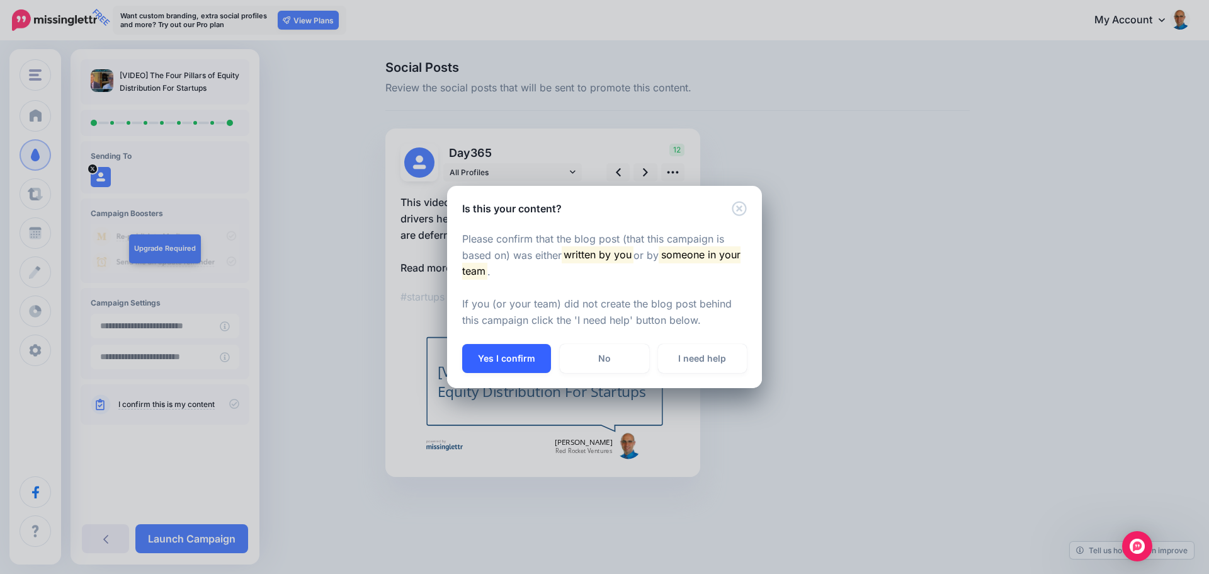
click at [517, 356] on button "Yes I confirm" at bounding box center [506, 358] width 89 height 29
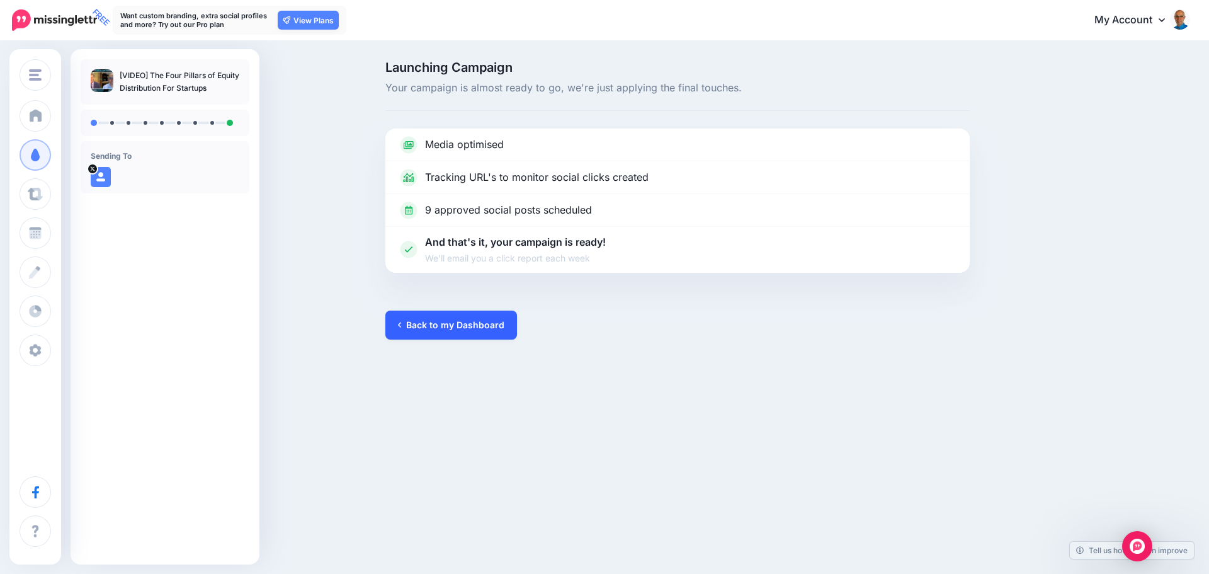
click at [450, 328] on link "Back to my Dashboard" at bounding box center [451, 325] width 132 height 29
